Goal: Task Accomplishment & Management: Use online tool/utility

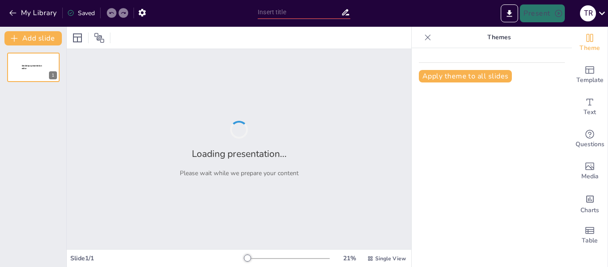
type input "Diseñando Presentaciones Efectivas: 15 Diapositivas Creativas"
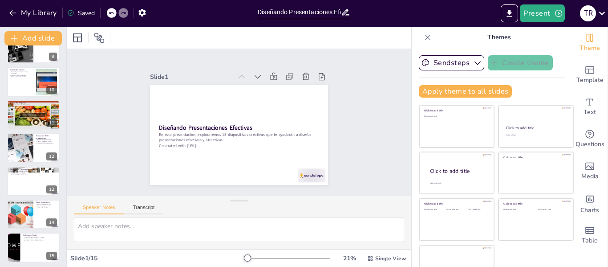
scroll to position [284, 0]
click at [424, 58] on button "Sendsteps" at bounding box center [451, 62] width 65 height 15
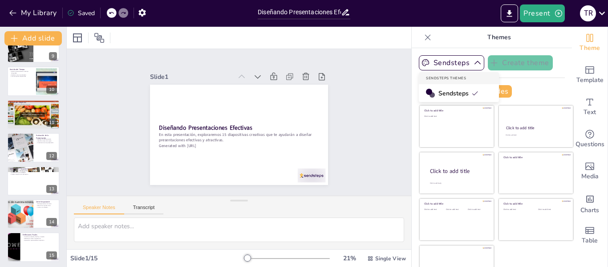
click at [438, 91] on span "Sendsteps" at bounding box center [458, 93] width 40 height 8
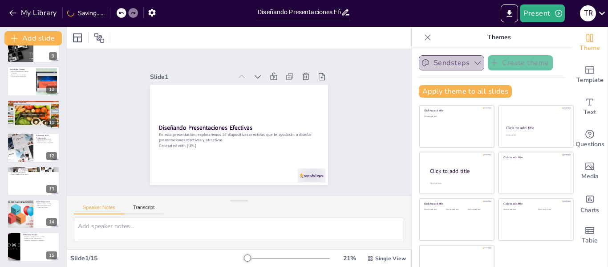
click at [473, 59] on icon "button" at bounding box center [477, 62] width 9 height 9
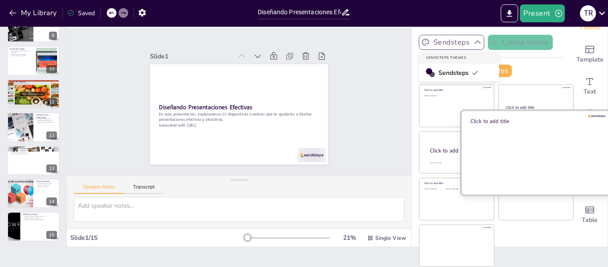
scroll to position [20, 0]
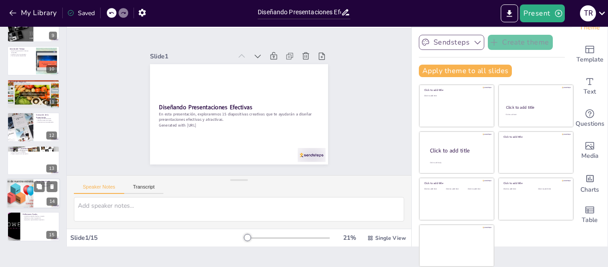
click at [30, 197] on div at bounding box center [20, 193] width 40 height 30
type textarea "Un mensaje fuerte en el cierre es crucial para dejar una impresión duradera. Es…"
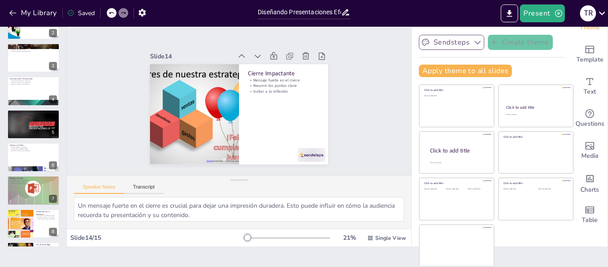
scroll to position [54, 0]
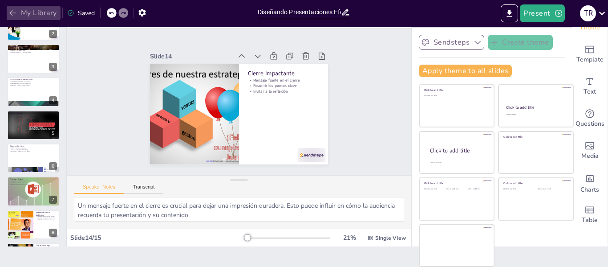
click at [13, 7] on button "My Library" at bounding box center [34, 13] width 54 height 14
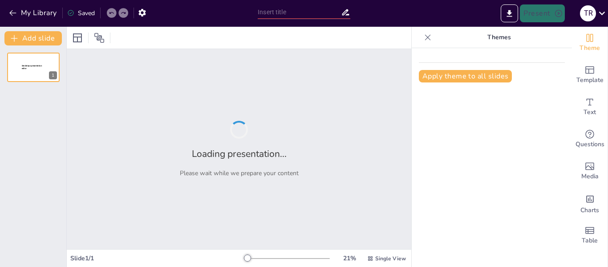
type input "La Conexión entre Filosofía y Religión en la Edad Media"
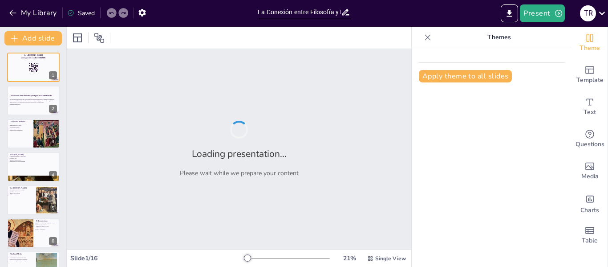
checkbox input "true"
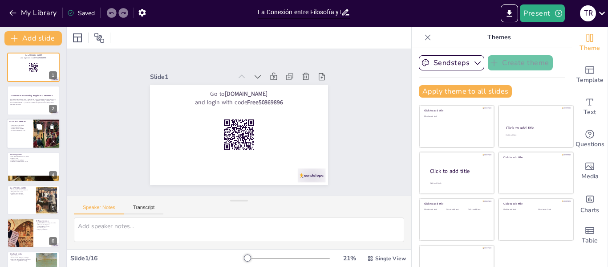
checkbox input "true"
click at [33, 119] on div "La Filosofía Medieval Integración de fe y razón Filosofía teocéntrica Impacto c…" at bounding box center [33, 133] width 53 height 30
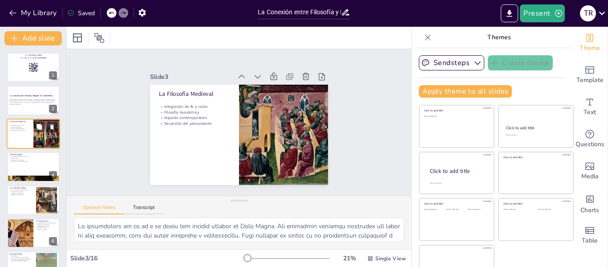
type textarea "Lo ipsumdolors am co ad e se doeiu tem incidid utlabor et Dolo Magna. Ali enima…"
checkbox input "true"
click at [31, 96] on div "La Conexión entre Filosofía y Religión en la Edad Media" at bounding box center [33, 96] width 48 height 4
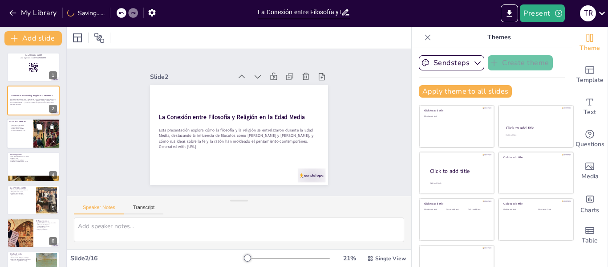
checkbox input "true"
click at [20, 139] on div at bounding box center [33, 133] width 53 height 30
type textarea "Lo ipsumdolors am co ad e se doeiu tem incidid utlabor et Dolo Magna. Ali enima…"
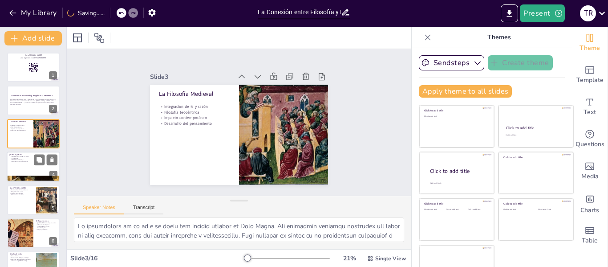
checkbox input "true"
click at [20, 162] on p "Integración de la filosofía griega" at bounding box center [33, 162] width 48 height 2
type textarea "Lo ipsumdolorsitamet conse ad e seddo ei te incididu utlab et do magn al Enima …"
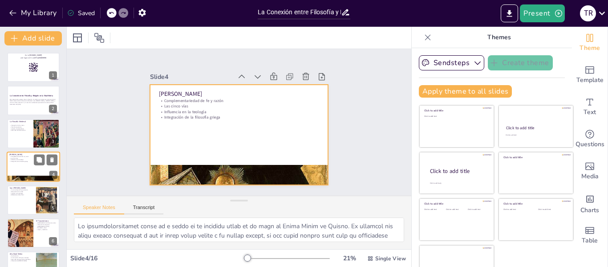
scroll to position [11, 0]
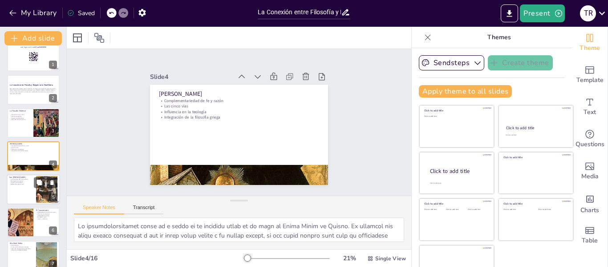
checkbox input "true"
click at [16, 194] on div at bounding box center [33, 189] width 53 height 30
type textarea "Lo ipsu do sit am co ad el sedd eiu temporincidi ut laboreetdol ma al enimadmin…"
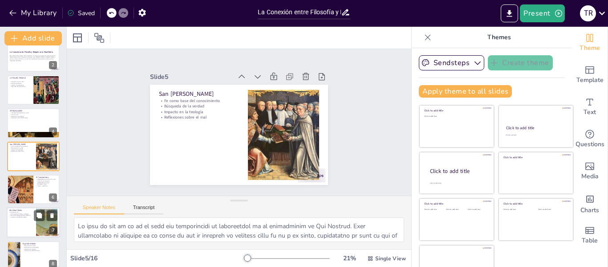
checkbox input "true"
click at [16, 209] on p "Alta Edad Media" at bounding box center [21, 210] width 24 height 3
type textarea "Lo ipsumdolorsita con ad elitsed doeiusmod te in Utla Etdo Magna, aliqu en admi…"
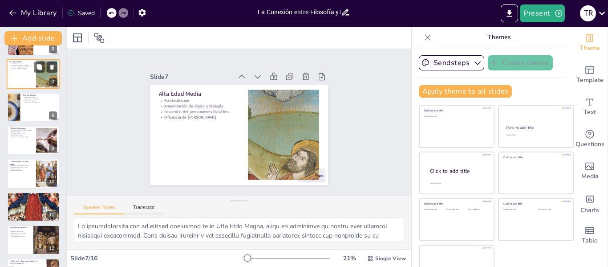
scroll to position [203, 0]
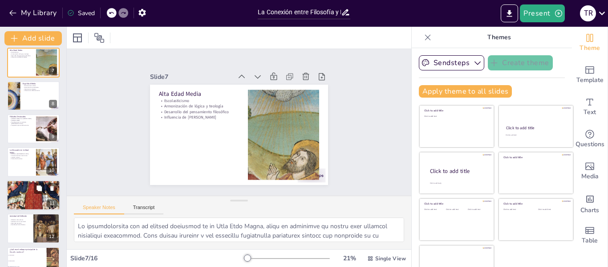
checkbox input "true"
click at [31, 195] on div at bounding box center [33, 195] width 53 height 77
type textarea "La influencia de la filosofía medieval en la ética contemporánea es notable. La…"
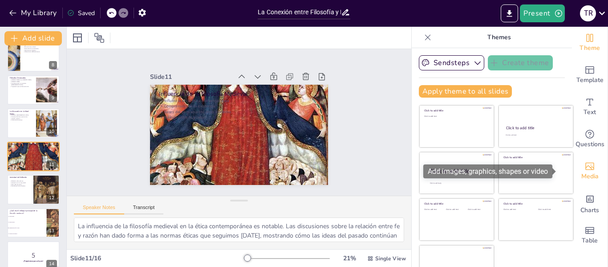
click at [584, 164] on icon "Add images, graphics, shapes or video" at bounding box center [589, 166] width 11 height 11
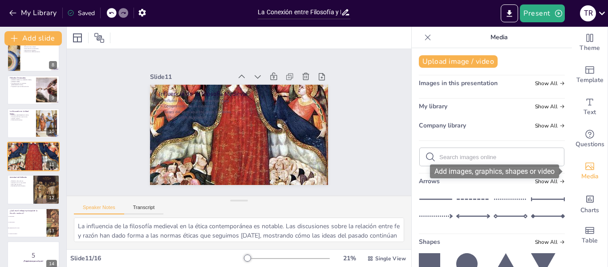
click at [577, 164] on div "Media" at bounding box center [590, 171] width 36 height 32
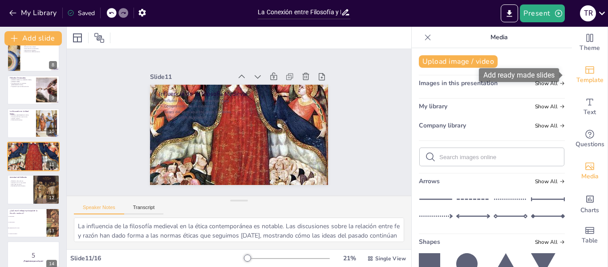
click at [584, 71] on icon "Add ready made slides" at bounding box center [589, 70] width 11 height 11
checkbox input "true"
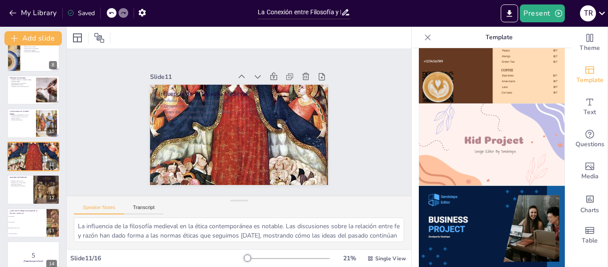
scroll to position [586, 0]
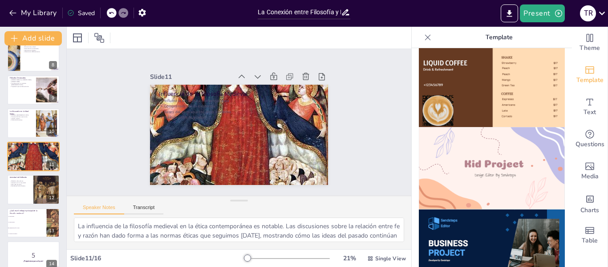
click at [459, 165] on img at bounding box center [492, 168] width 146 height 82
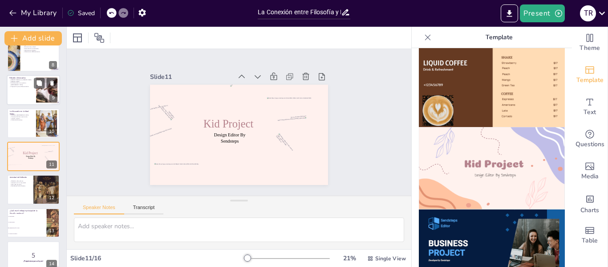
checkbox input "true"
click at [41, 96] on div at bounding box center [46, 90] width 51 height 27
type textarea "Lore Ipsu Dolors ame co adipisci elitseddoe tem incididun utlaboree dolo ma "al…"
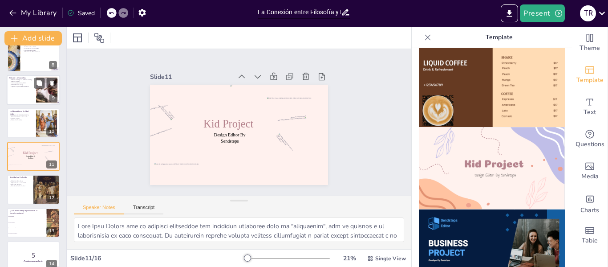
scroll to position [176, 0]
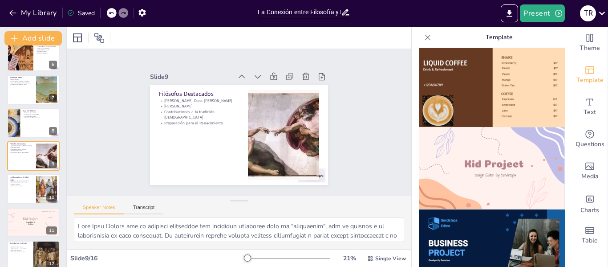
checkbox input "true"
click at [446, 135] on img at bounding box center [492, 168] width 146 height 82
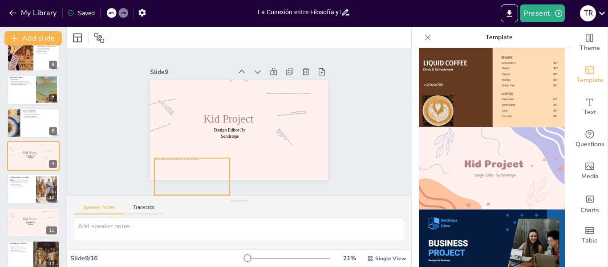
scroll to position [0, 0]
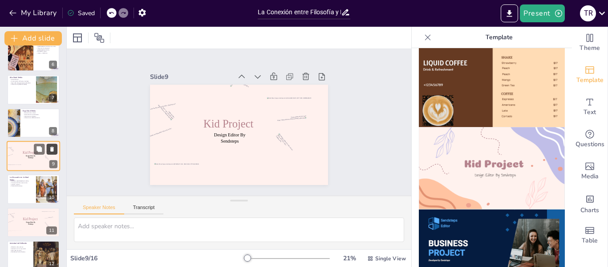
checkbox input "true"
click at [39, 151] on icon at bounding box center [38, 148] width 5 height 5
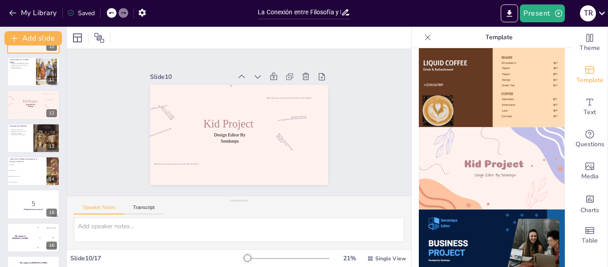
scroll to position [352, 0]
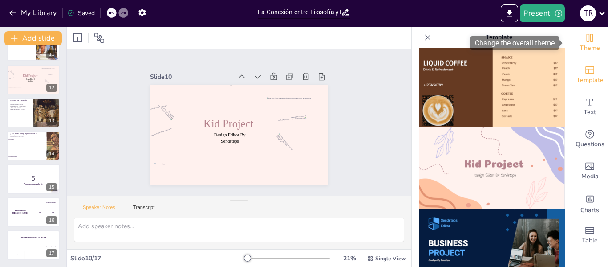
click at [592, 44] on span "Theme" at bounding box center [589, 48] width 20 height 10
checkbox input "true"
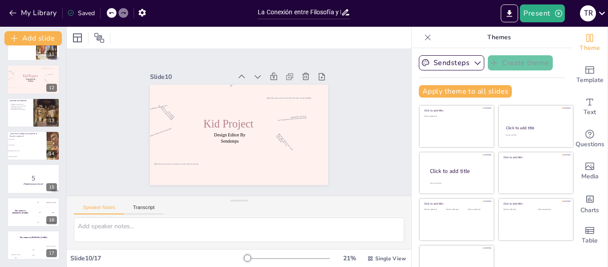
scroll to position [20, 0]
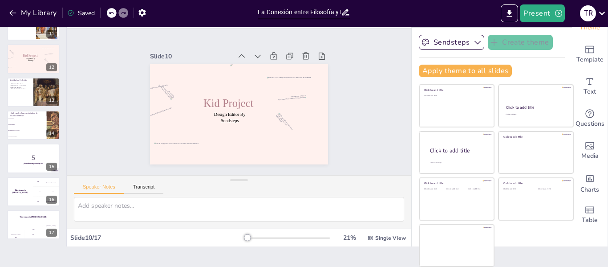
click at [149, 183] on div "Speaker Notes Transcript" at bounding box center [118, 188] width 89 height 12
click at [109, 13] on icon at bounding box center [111, 12] width 5 height 5
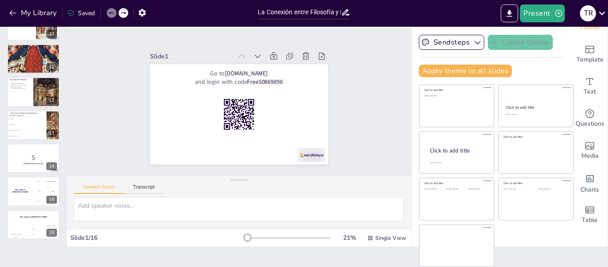
click at [109, 13] on icon at bounding box center [111, 12] width 5 height 5
click at [135, 185] on button "Transcript" at bounding box center [144, 189] width 40 height 10
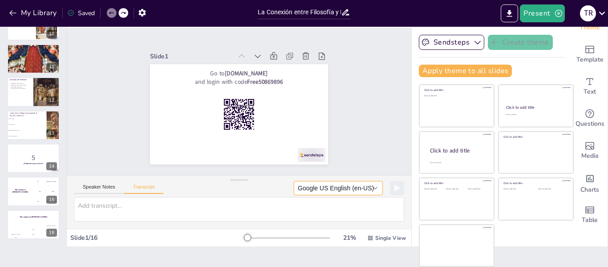
click at [315, 188] on button "Google US English (en-US)" at bounding box center [338, 188] width 89 height 14
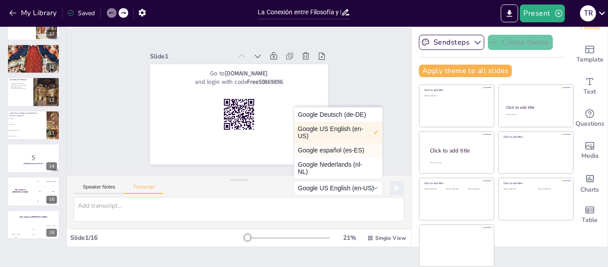
click at [316, 144] on button "Google español (es-ES)" at bounding box center [338, 150] width 88 height 14
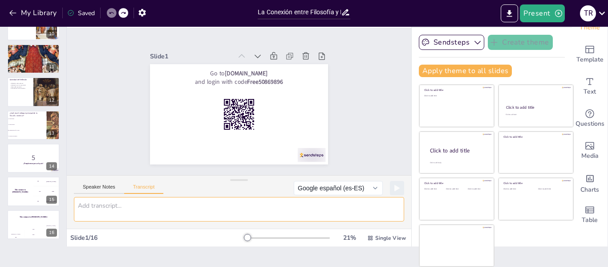
click at [232, 213] on textarea at bounding box center [239, 209] width 330 height 24
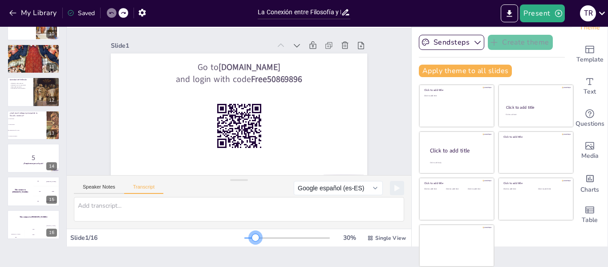
drag, startPoint x: 235, startPoint y: 237, endPoint x: 233, endPoint y: 230, distance: 7.0
click at [244, 230] on div "30 % Single View" at bounding box center [325, 237] width 163 height 14
checkbox input "true"
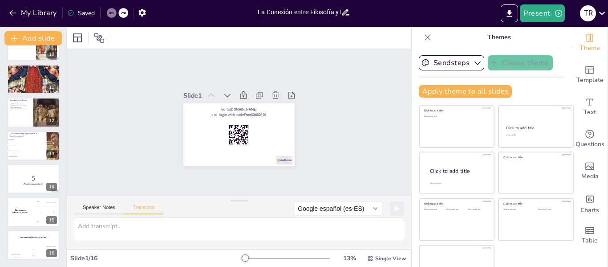
scroll to position [0, 0]
click at [449, 61] on button "Sendsteps" at bounding box center [451, 62] width 65 height 15
click at [533, 94] on div "Apply theme to all slides" at bounding box center [492, 91] width 146 height 12
click at [503, 12] on button "Export to PowerPoint" at bounding box center [509, 13] width 17 height 18
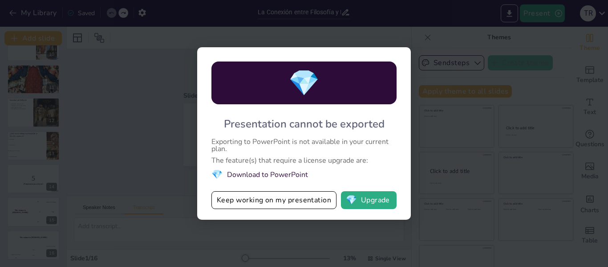
click at [567, 29] on div "💎 Presentation cannot be exported Exporting to PowerPoint is not available in y…" at bounding box center [304, 133] width 608 height 267
